Goal: Task Accomplishment & Management: Manage account settings

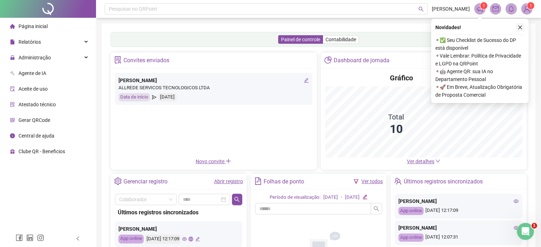
click at [519, 28] on icon "close" at bounding box center [520, 28] width 4 height 4
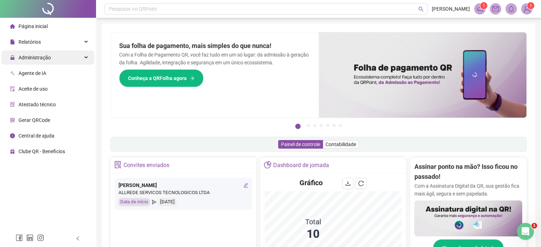
click at [47, 57] on span "Administração" at bounding box center [34, 58] width 32 height 6
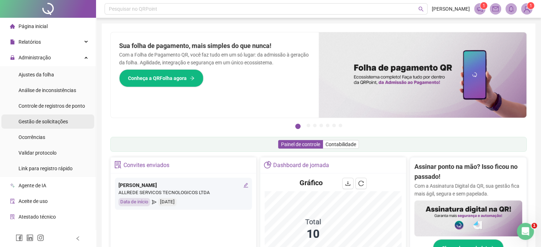
click at [65, 123] on span "Gestão de solicitações" at bounding box center [42, 122] width 49 height 6
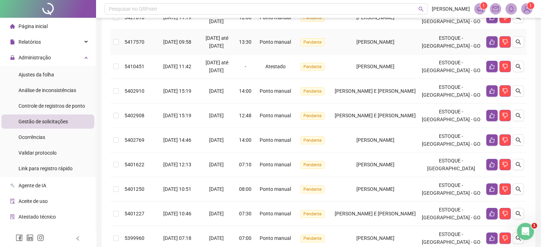
scroll to position [142, 0]
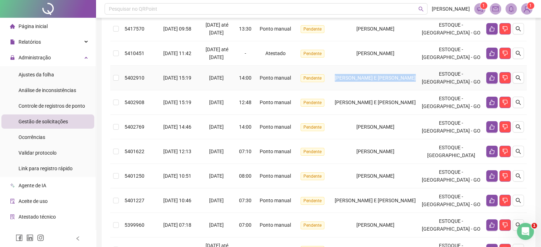
drag, startPoint x: 342, startPoint y: 82, endPoint x: 418, endPoint y: 83, distance: 76.0
click at [415, 81] on span "[PERSON_NAME] E [PERSON_NAME]" at bounding box center [374, 78] width 81 height 6
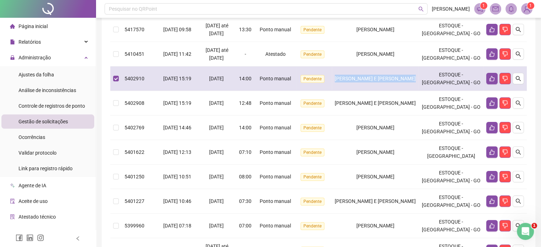
copy span "[PERSON_NAME]"
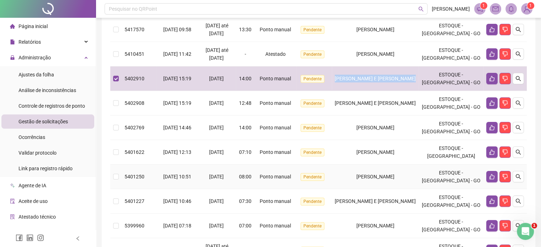
drag, startPoint x: 416, startPoint y: 181, endPoint x: 353, endPoint y: 183, distance: 64.0
click at [353, 181] on div "[PERSON_NAME]" at bounding box center [374, 177] width 81 height 8
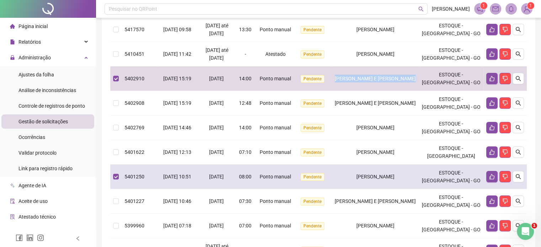
copy span "[PERSON_NAME]"
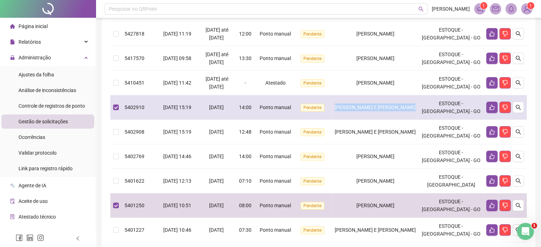
scroll to position [78, 0]
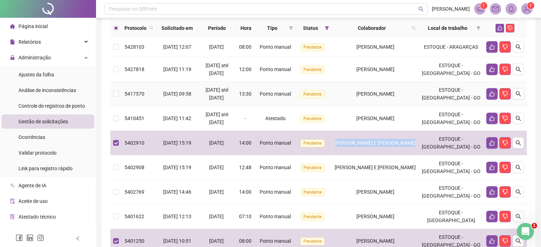
drag, startPoint x: 409, startPoint y: 99, endPoint x: 357, endPoint y: 104, distance: 52.5
click at [357, 104] on td "[PERSON_NAME]" at bounding box center [375, 94] width 87 height 25
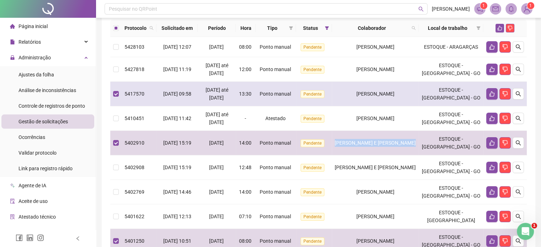
copy span "[PERSON_NAME]"
click at [386, 103] on td "[PERSON_NAME]" at bounding box center [375, 94] width 87 height 25
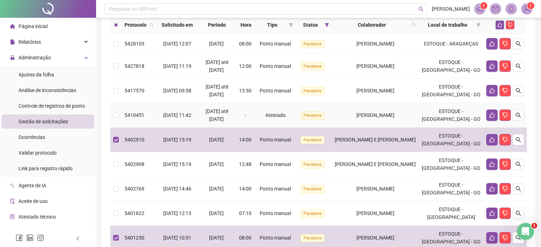
scroll to position [149, 0]
